Goal: Navigation & Orientation: Find specific page/section

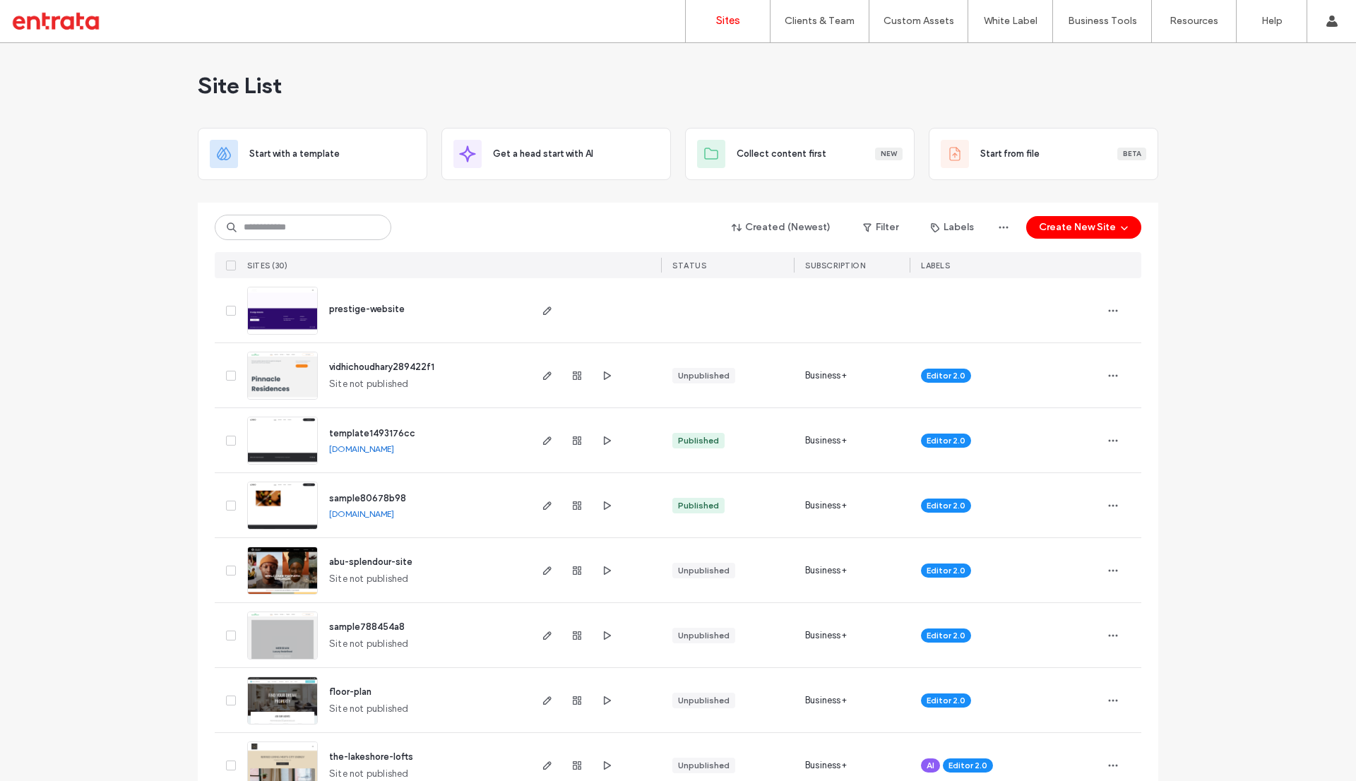
click at [720, 101] on div "Site List" at bounding box center [678, 85] width 960 height 85
